Goal: Navigation & Orientation: Find specific page/section

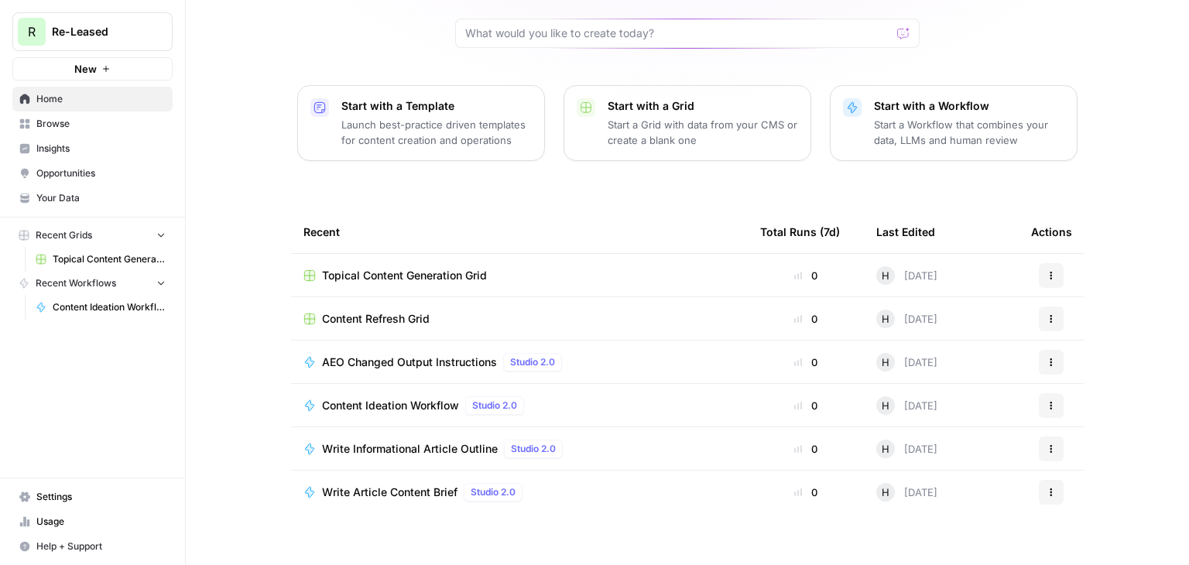
scroll to position [131, 0]
click at [443, 321] on div "Content Refresh Grid" at bounding box center [519, 317] width 432 height 15
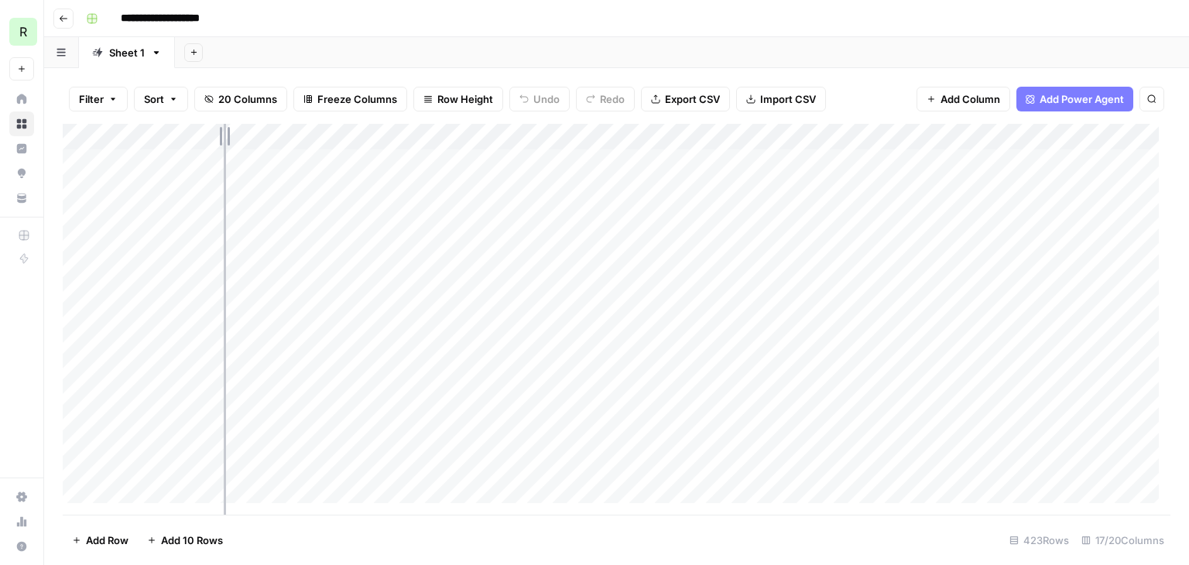
drag, startPoint x: 192, startPoint y: 137, endPoint x: 224, endPoint y: 138, distance: 31.7
click at [224, 138] on div "Add Column" at bounding box center [617, 319] width 1108 height 391
drag, startPoint x: 224, startPoint y: 138, endPoint x: 204, endPoint y: 135, distance: 19.5
click at [204, 135] on div "Add Column" at bounding box center [617, 319] width 1108 height 391
click at [63, 14] on icon "button" at bounding box center [63, 18] width 9 height 9
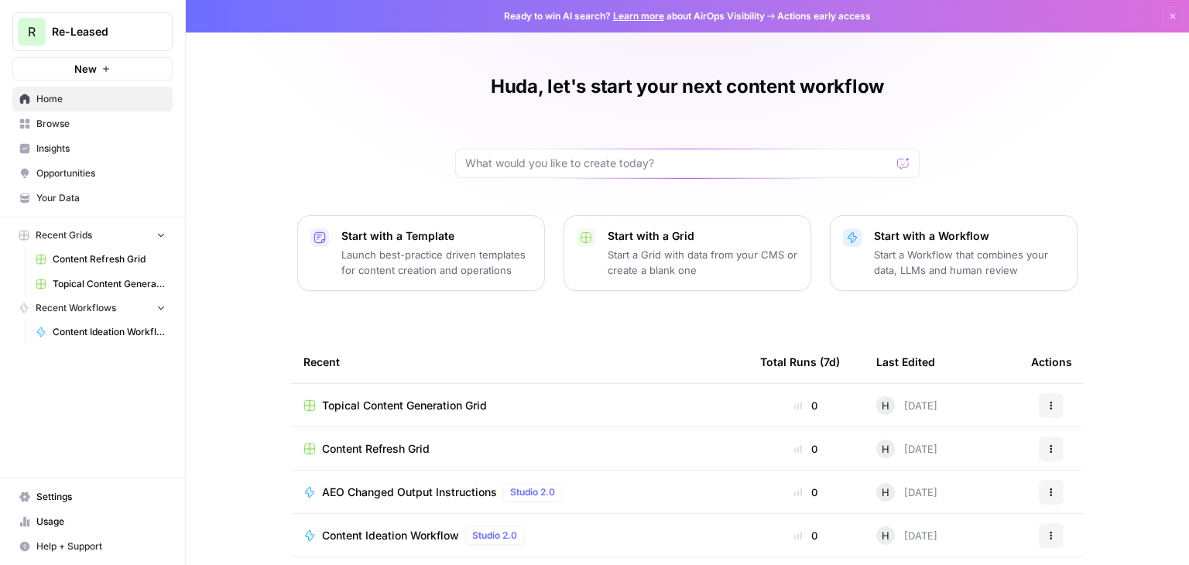
click at [116, 239] on button "Recent Grids" at bounding box center [92, 235] width 160 height 23
click at [139, 321] on link "Content Ideation Workflow" at bounding box center [101, 332] width 144 height 25
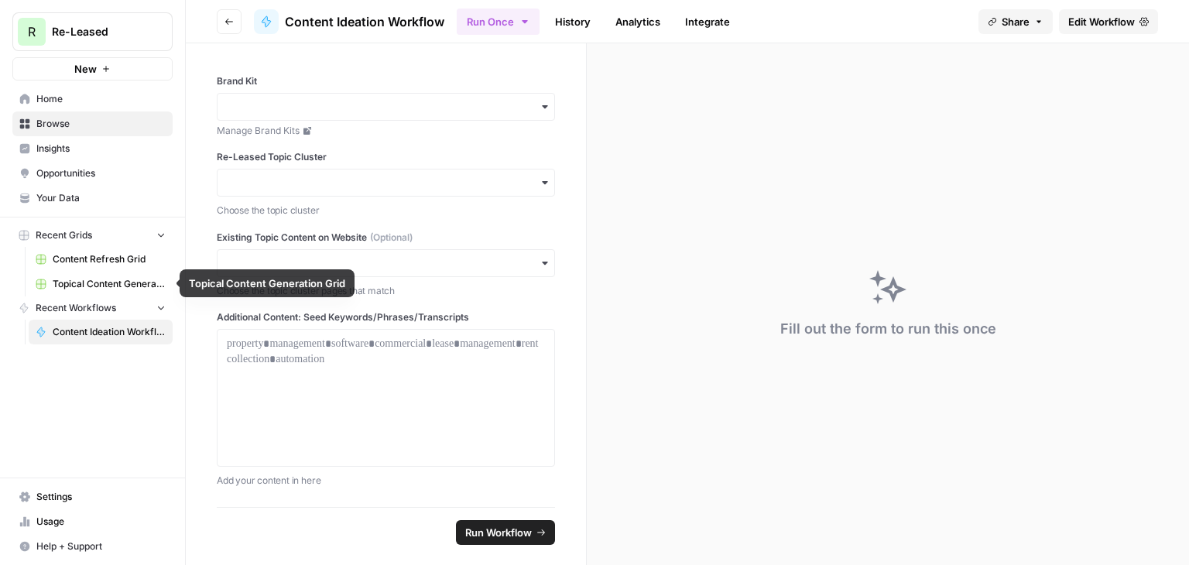
click at [138, 289] on span "Topical Content Generation Grid" at bounding box center [109, 284] width 113 height 14
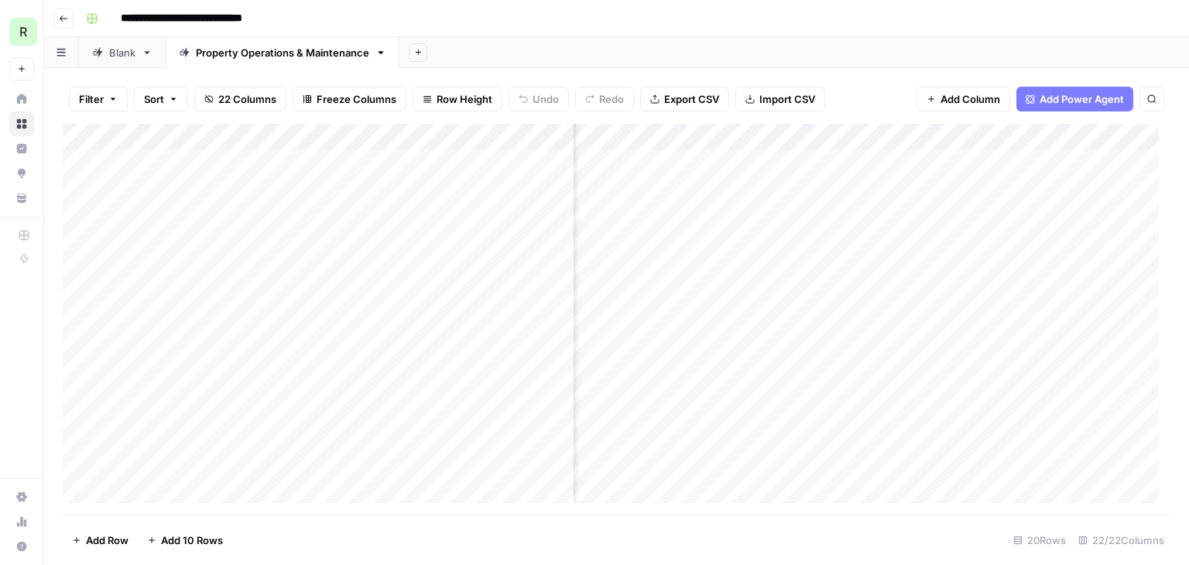
scroll to position [0, 711]
click at [65, 19] on icon "button" at bounding box center [63, 18] width 9 height 9
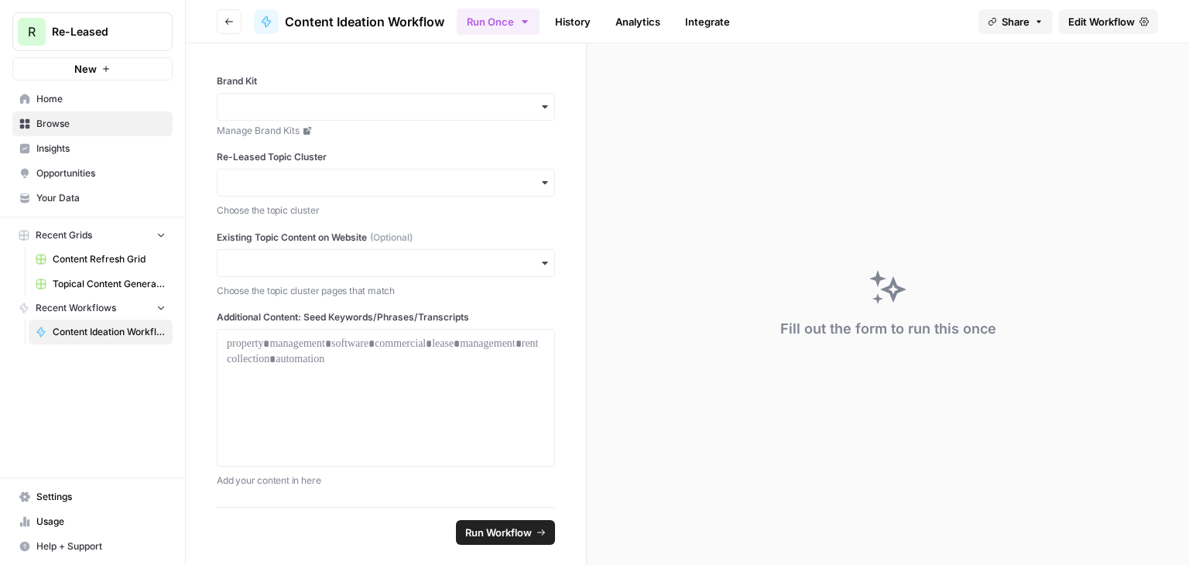
click at [99, 126] on span "Browse" at bounding box center [100, 124] width 129 height 14
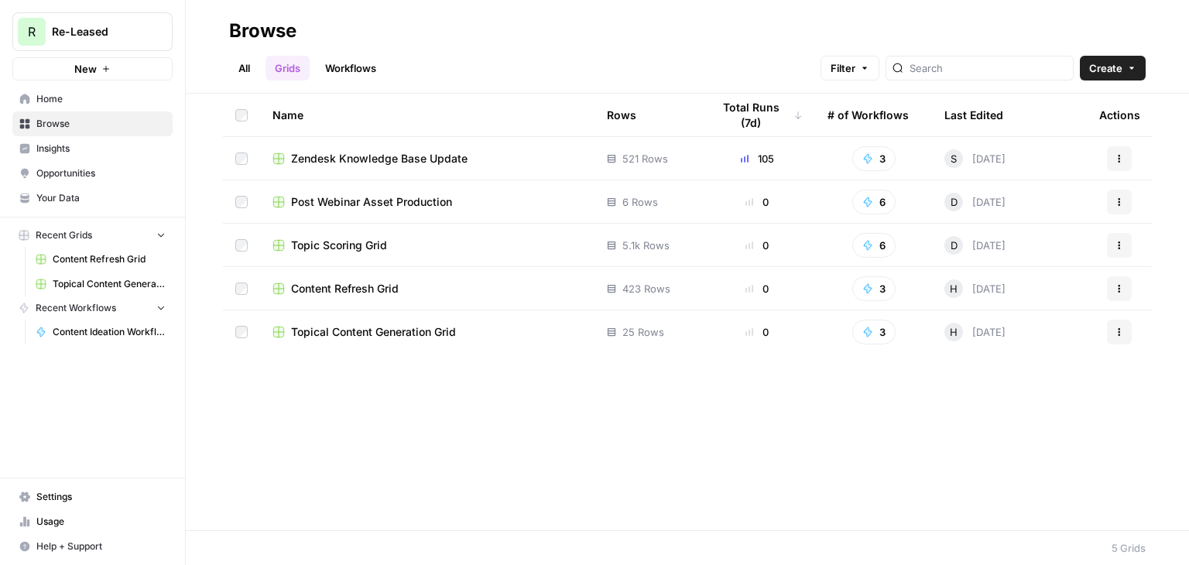
drag, startPoint x: 359, startPoint y: 235, endPoint x: 360, endPoint y: 243, distance: 8.5
click at [360, 243] on td "Topic Scoring Grid" at bounding box center [427, 245] width 334 height 43
click at [360, 243] on span "Topic Scoring Grid" at bounding box center [339, 245] width 96 height 15
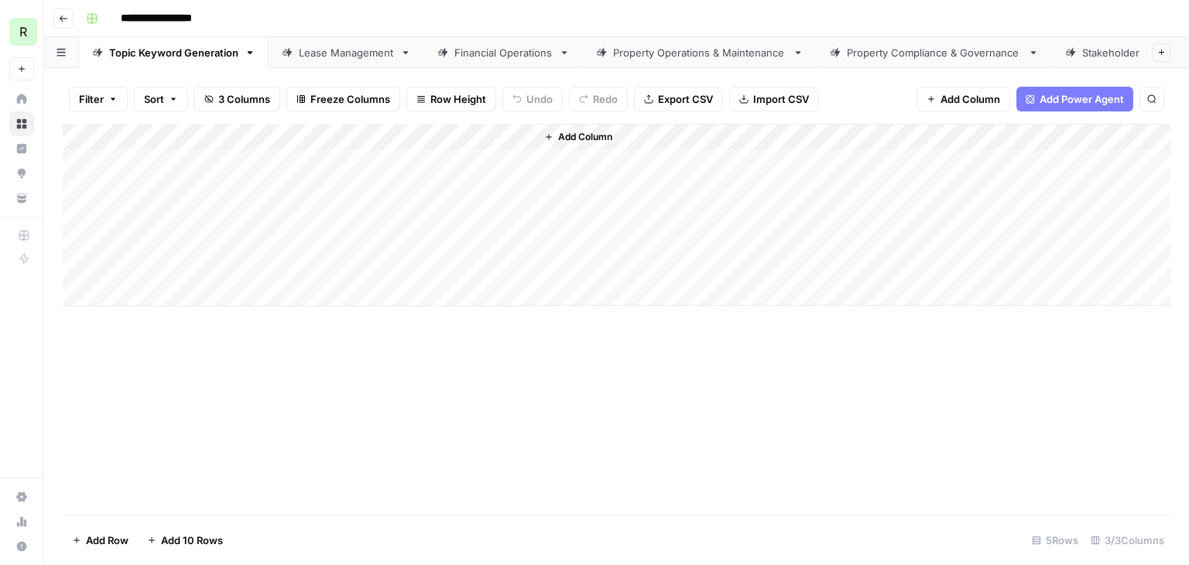
click at [354, 50] on div "Lease Management" at bounding box center [346, 52] width 95 height 15
click at [204, 50] on div "Topic Keyword Generation" at bounding box center [173, 52] width 129 height 15
click at [328, 50] on div "Lease Management" at bounding box center [346, 52] width 95 height 15
click at [189, 45] on div "Topic Keyword Generation" at bounding box center [173, 52] width 129 height 15
